Goal: Check status: Check status

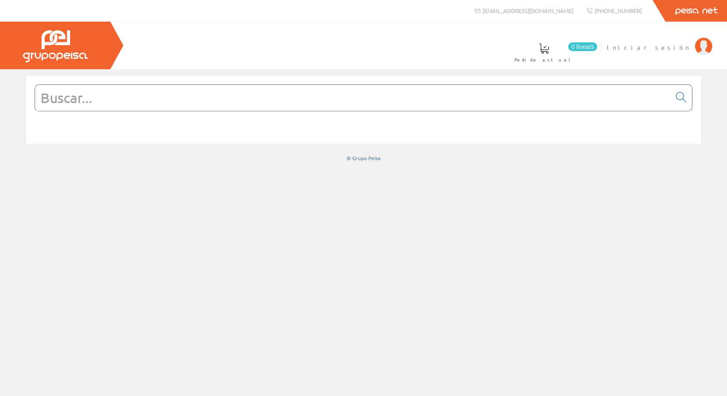
drag, startPoint x: 677, startPoint y: 53, endPoint x: 679, endPoint y: 47, distance: 6.0
click at [677, 52] on li "Iniciar sesión" at bounding box center [659, 52] width 109 height 33
click at [679, 47] on span "Iniciar sesión" at bounding box center [649, 47] width 84 height 9
click at [670, 48] on span "Inma Catalán" at bounding box center [654, 47] width 71 height 9
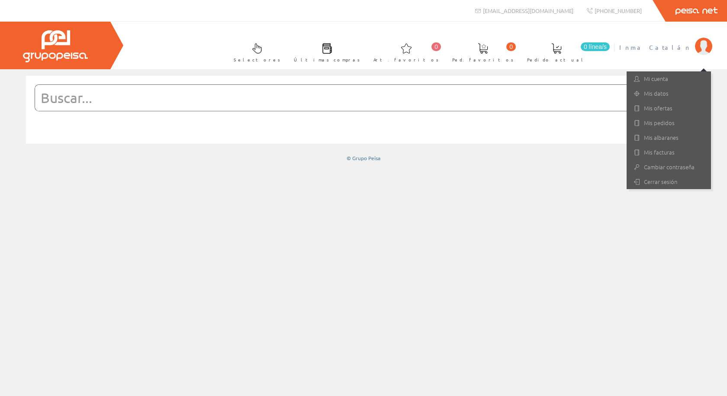
click at [169, 105] on input "text" at bounding box center [353, 98] width 636 height 26
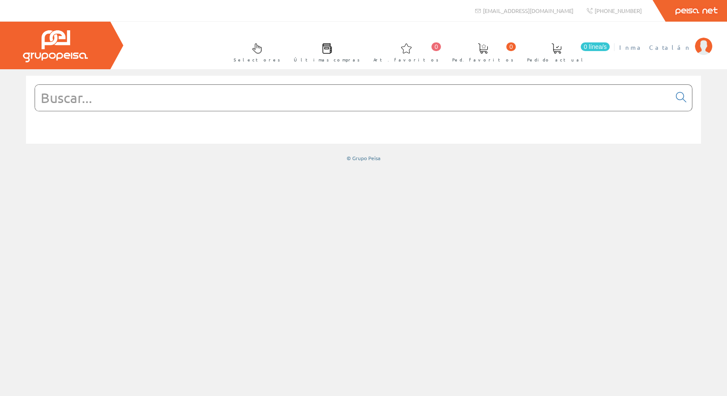
click at [664, 41] on link "Inma Catalán" at bounding box center [665, 40] width 93 height 8
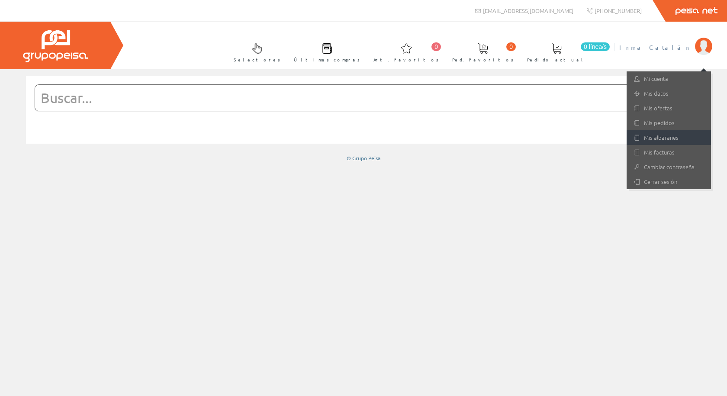
click at [670, 139] on link "Mis albaranes" at bounding box center [669, 137] width 84 height 15
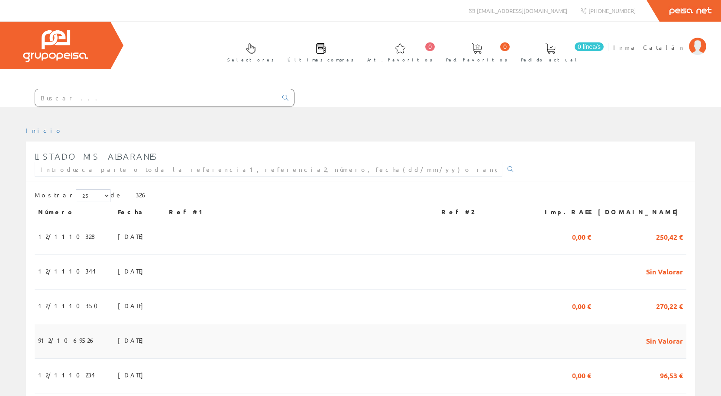
click at [114, 333] on td "25/09/2025" at bounding box center [139, 341] width 51 height 35
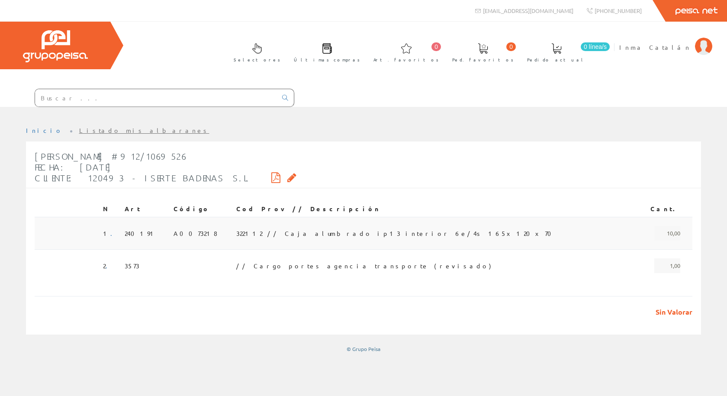
click at [300, 226] on span "322112 // Caja alumbrado ip13 interior 6e/4s 165x120x70" at bounding box center [396, 233] width 320 height 15
click at [197, 60] on div "Selectores Últimas compras 0 0" at bounding box center [363, 64] width 727 height 85
click at [196, 89] on input "text" at bounding box center [156, 97] width 242 height 17
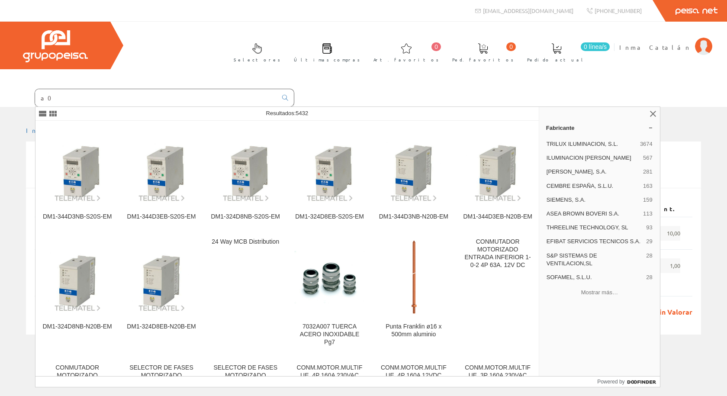
type input "a"
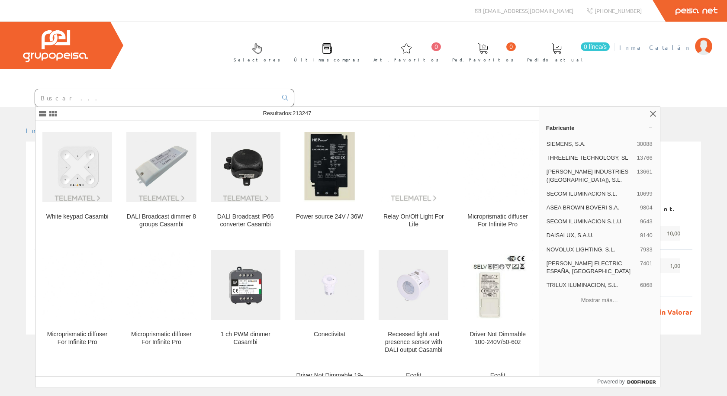
click at [667, 47] on span "Inma Catalán" at bounding box center [654, 47] width 71 height 9
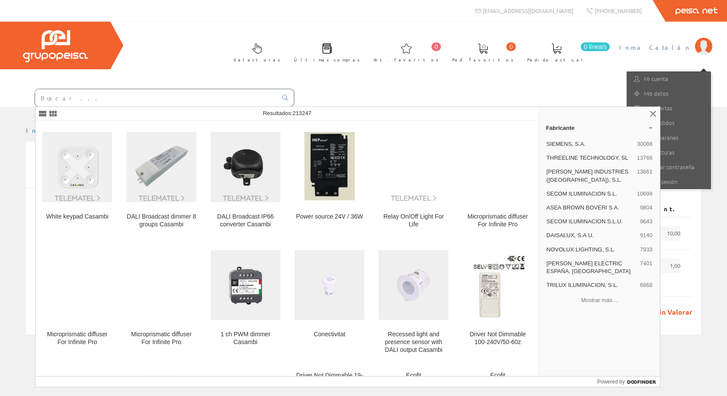
click at [543, 120] on div "Inicio Listado mis albaranes [PERSON_NAME] #912/1069526 Fecha: [DATE] Cliente: …" at bounding box center [363, 239] width 727 height 239
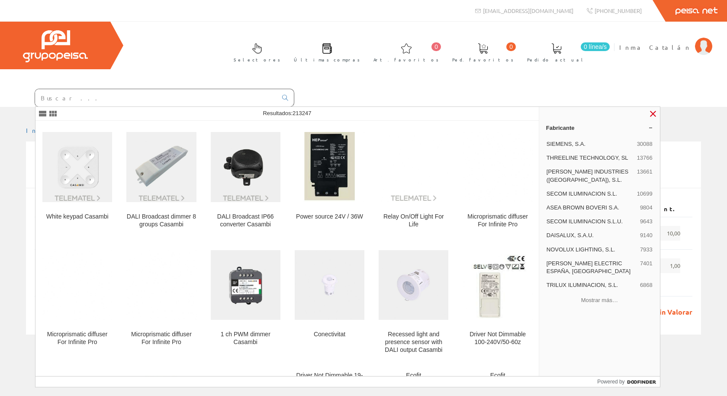
click at [656, 115] on link at bounding box center [653, 114] width 10 height 10
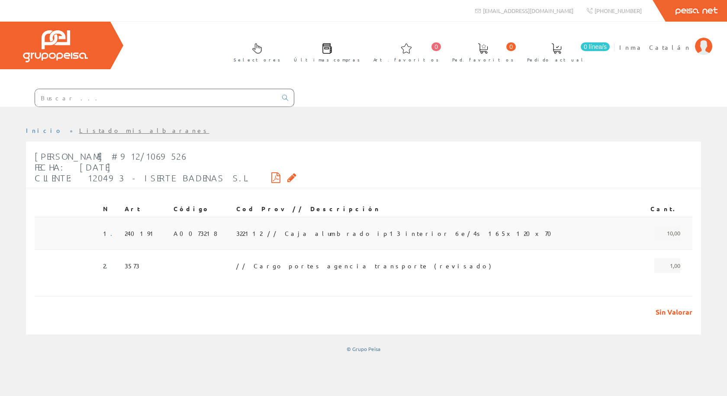
drag, startPoint x: 125, startPoint y: 195, endPoint x: 158, endPoint y: 197, distance: 33.4
click at [126, 226] on span "240191" at bounding box center [141, 233] width 32 height 15
click at [187, 226] on span "A0073218" at bounding box center [196, 233] width 44 height 15
